Goal: Transaction & Acquisition: Purchase product/service

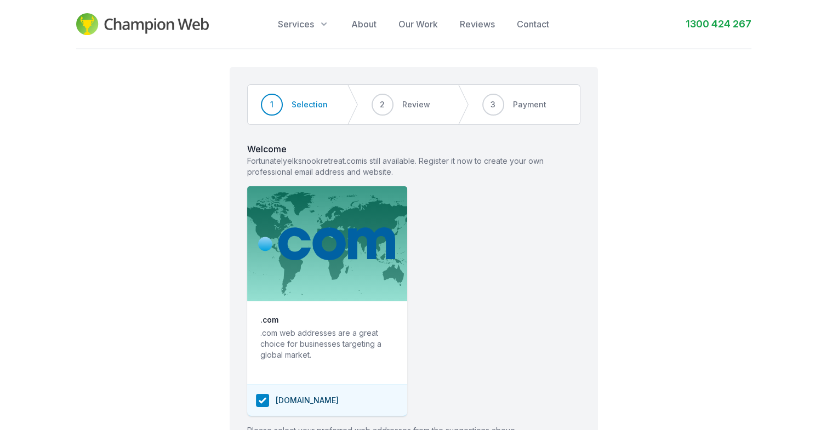
click at [135, 28] on img at bounding box center [142, 24] width 133 height 22
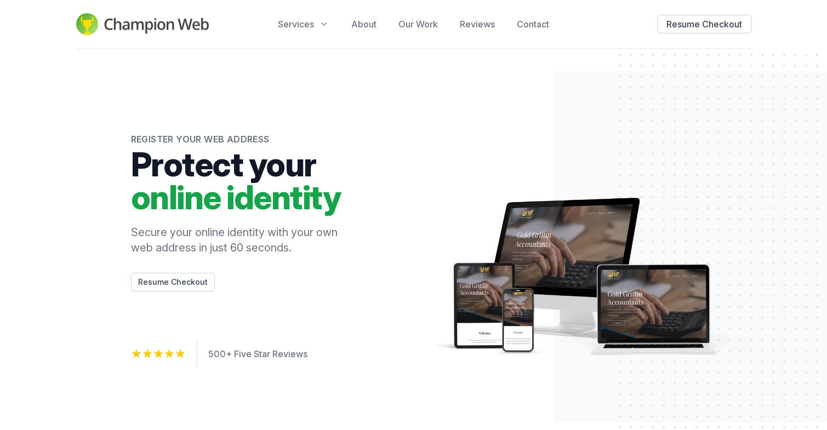
click at [169, 21] on img at bounding box center [142, 24] width 133 height 22
click at [457, 225] on img at bounding box center [586, 283] width 329 height 170
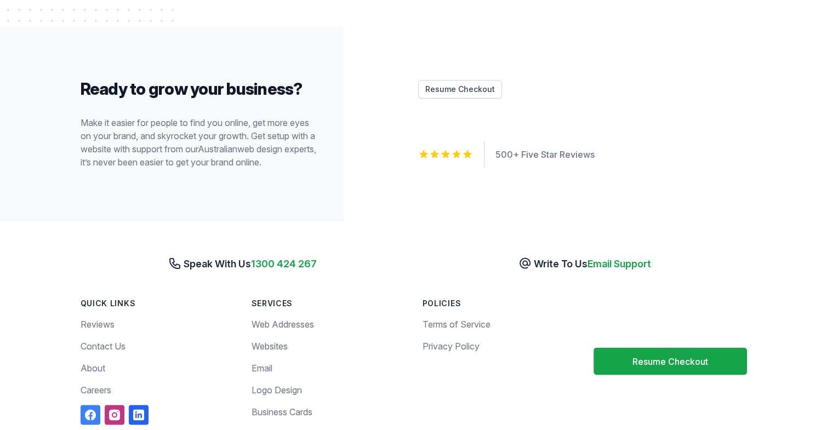
scroll to position [2188, 0]
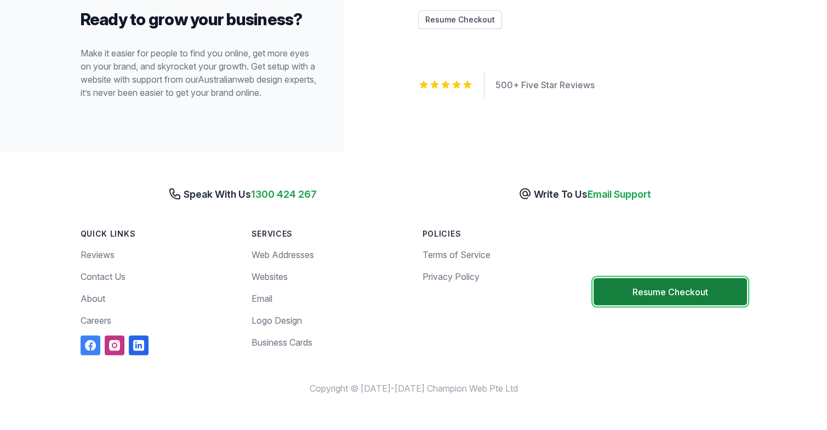
click at [632, 283] on button "Resume Checkout" at bounding box center [669, 291] width 153 height 27
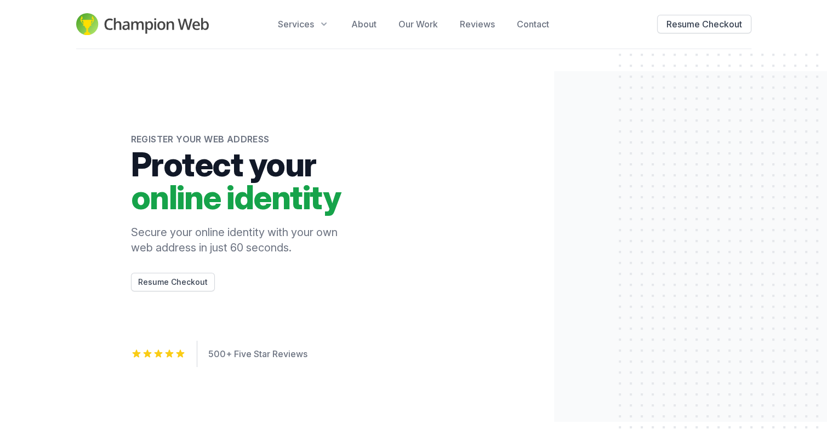
scroll to position [2188, 0]
